Goal: Task Accomplishment & Management: Manage account settings

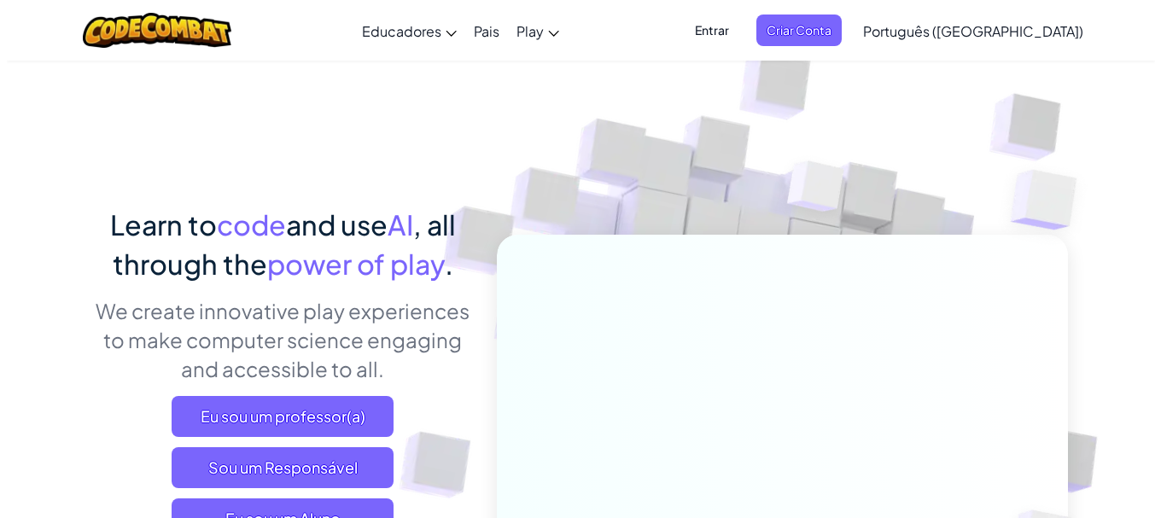
scroll to position [171, 0]
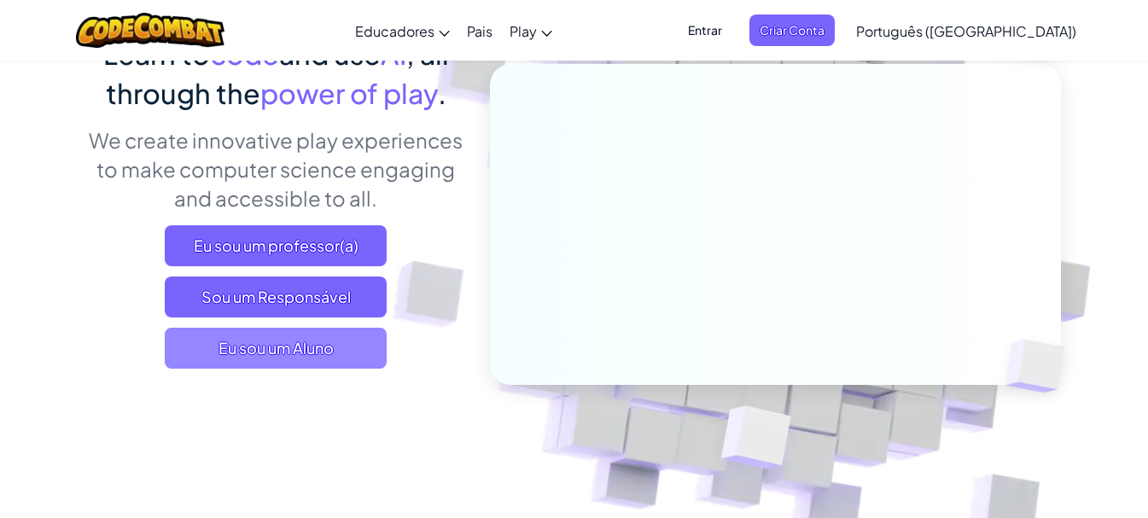
click at [335, 348] on span "Eu sou um Aluno" at bounding box center [276, 348] width 222 height 41
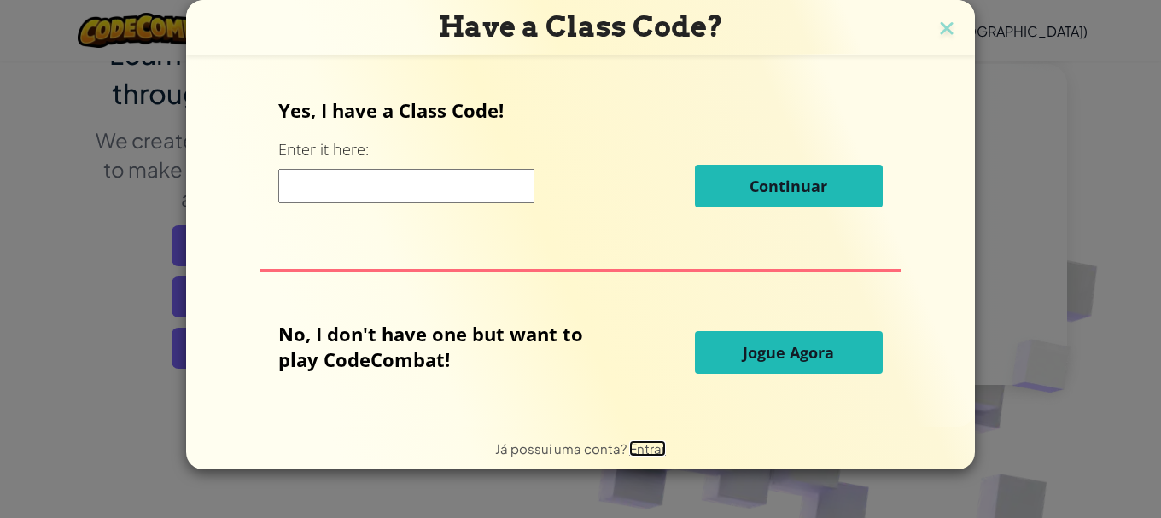
click at [646, 448] on span "Entrar" at bounding box center [647, 448] width 37 height 16
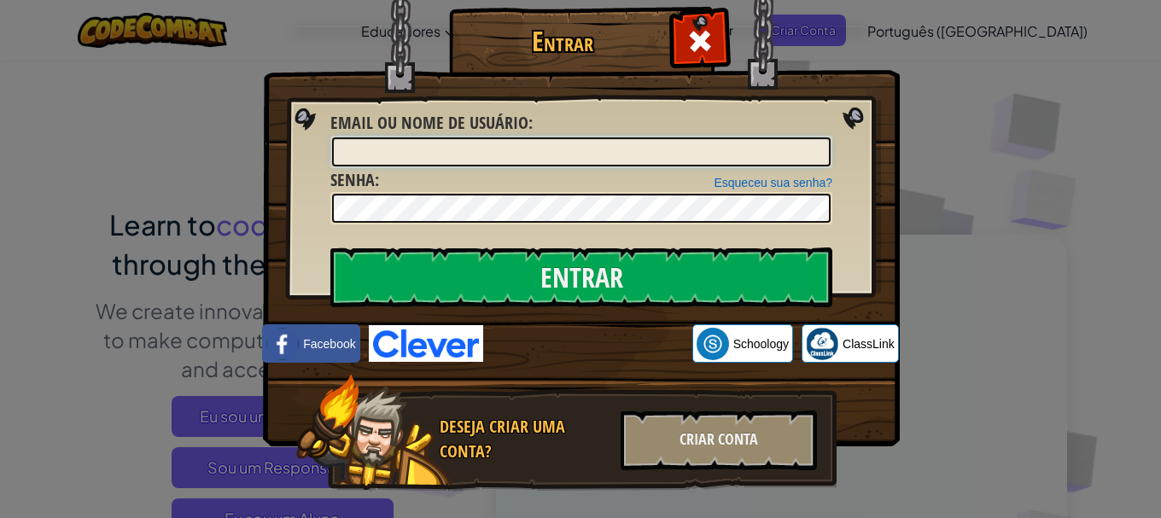
click at [416, 154] on input "Email ou nome de usuário :" at bounding box center [581, 151] width 498 height 29
type input "[EMAIL_ADDRESS][DOMAIN_NAME]"
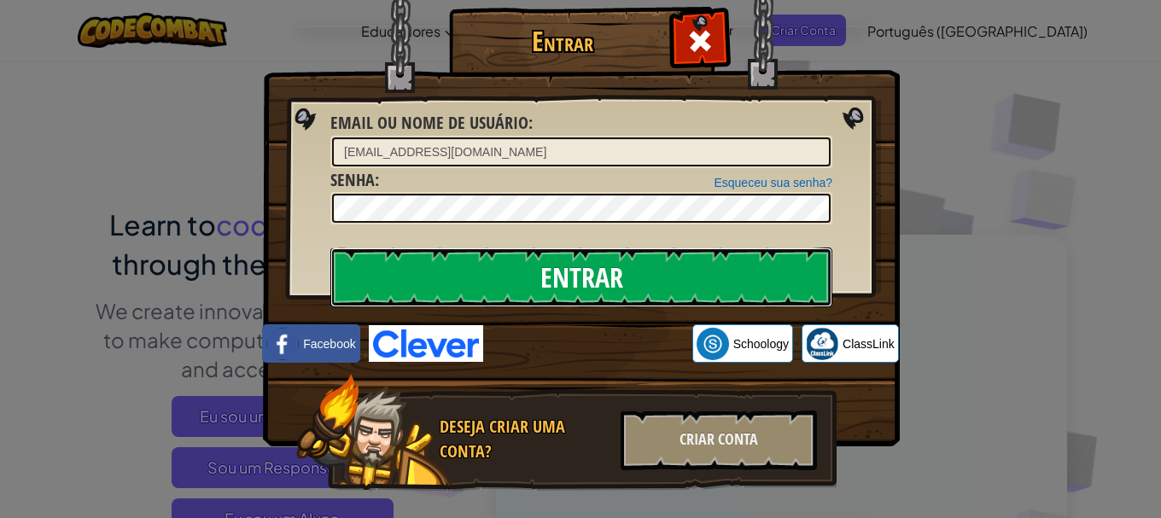
click at [504, 281] on input "Entrar" at bounding box center [581, 278] width 502 height 60
